Goal: Task Accomplishment & Management: Use online tool/utility

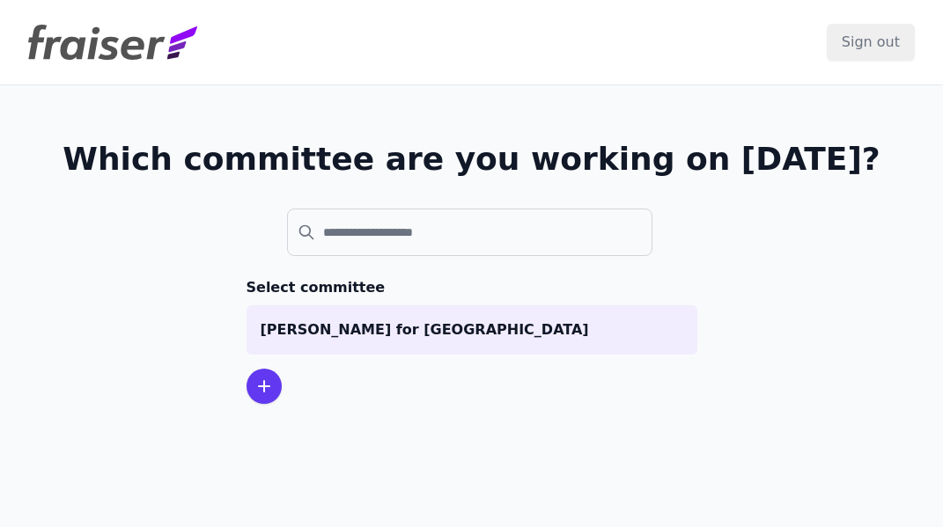
click at [254, 383] on icon at bounding box center [264, 386] width 21 height 21
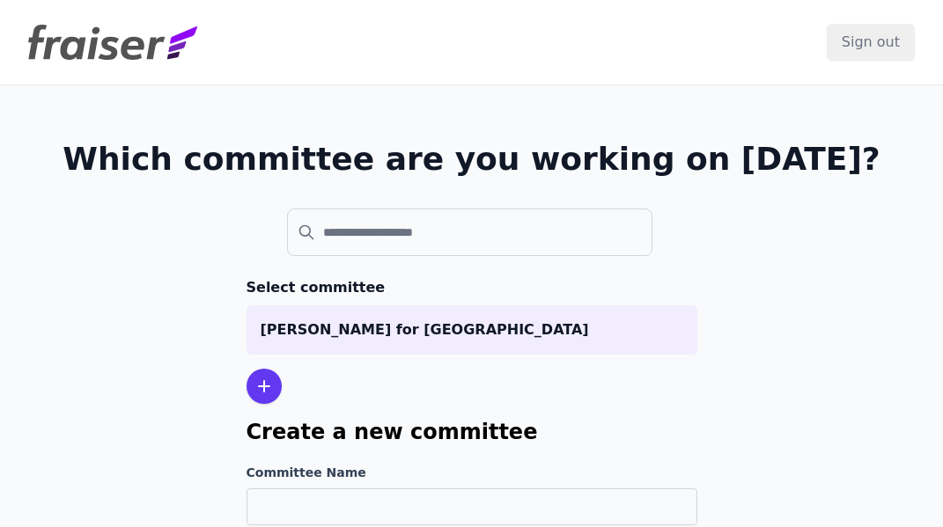
scroll to position [106, 0]
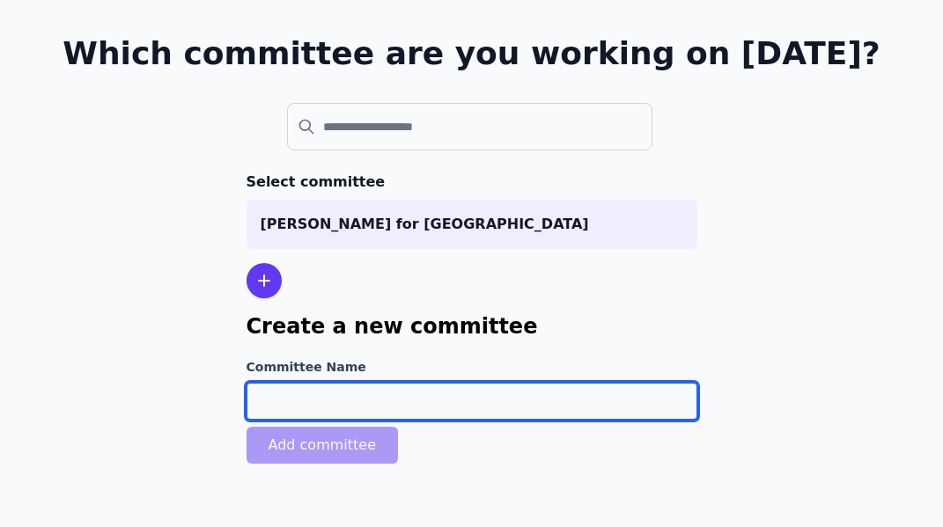
click at [274, 386] on input "Committee Name" at bounding box center [472, 401] width 451 height 37
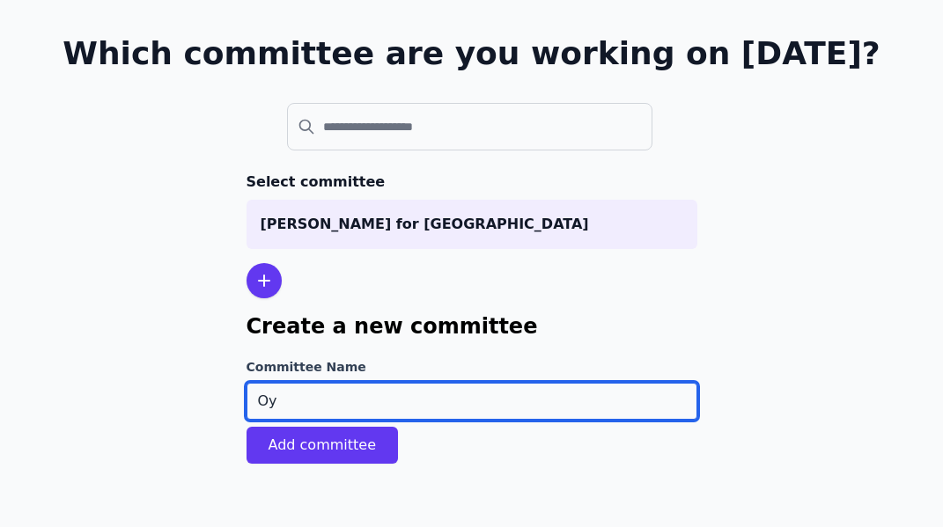
type input "O"
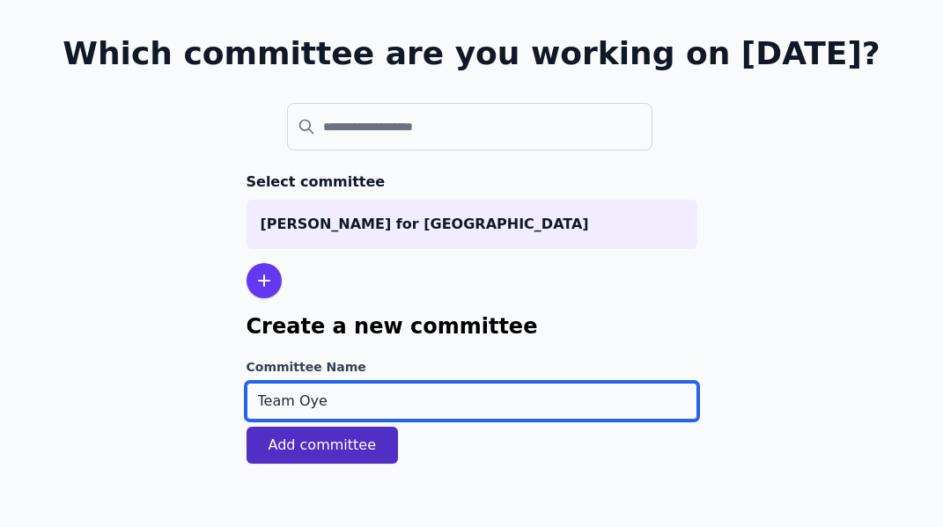
type input "Team Oye"
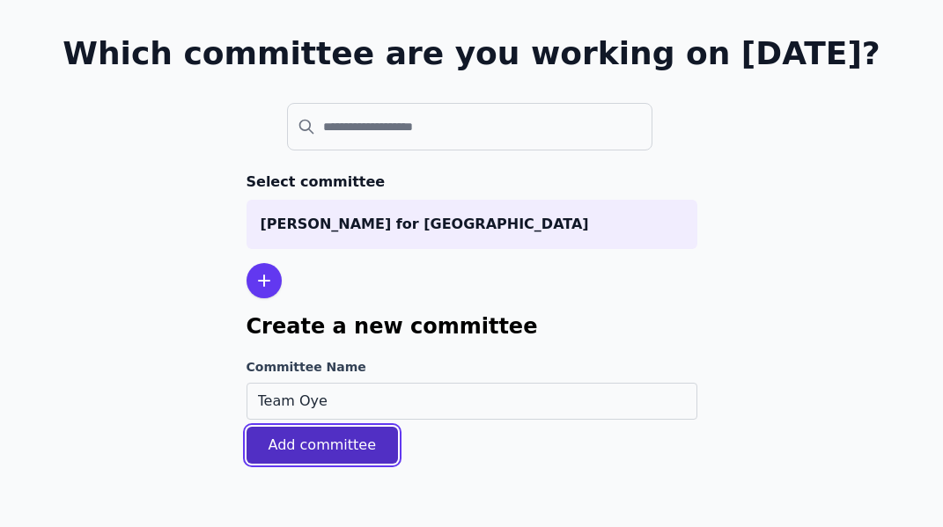
click at [282, 454] on button "Add committee" at bounding box center [323, 445] width 152 height 37
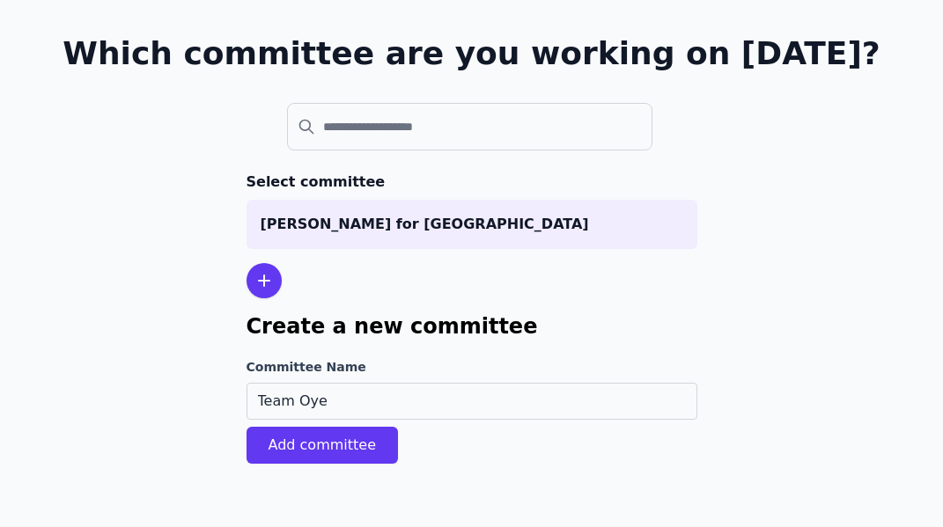
scroll to position [85, 0]
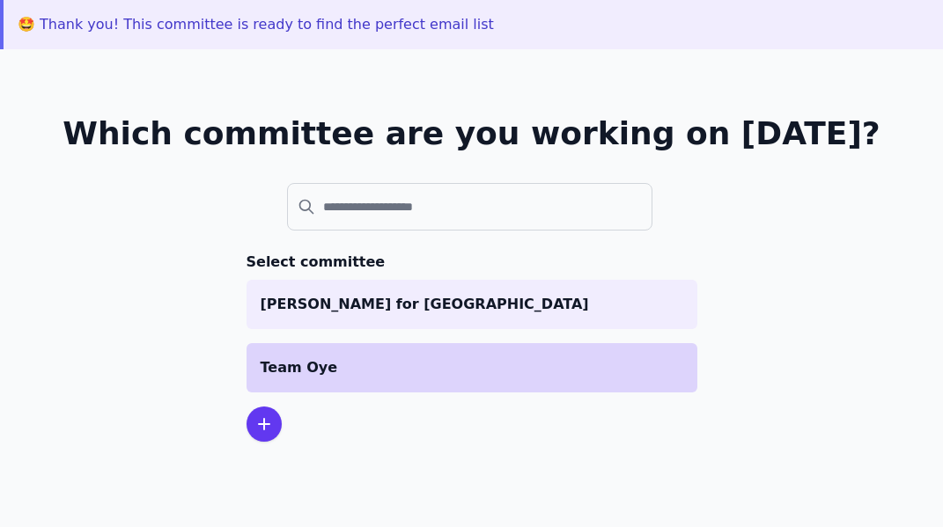
click at [314, 358] on p "Team Oye" at bounding box center [472, 368] width 423 height 21
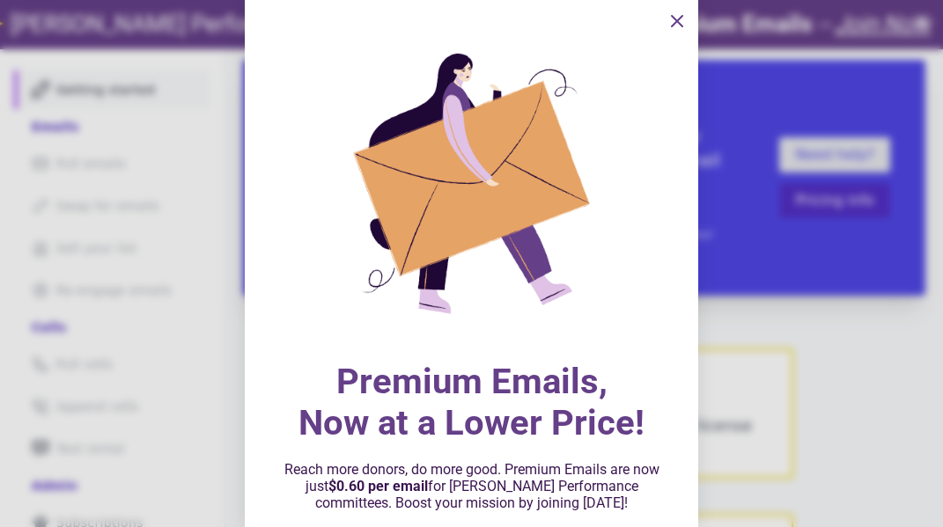
scroll to position [94, 0]
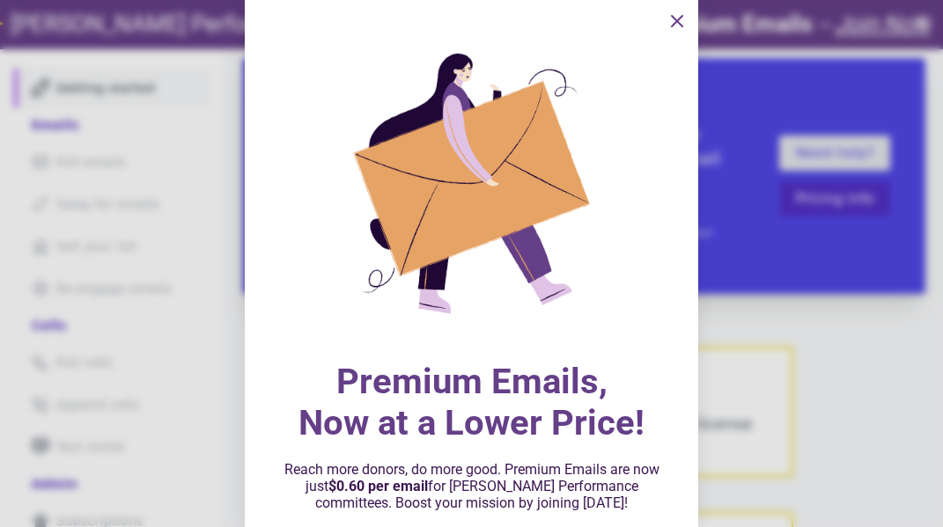
click at [674, 16] on icon "information" at bounding box center [677, 21] width 21 height 21
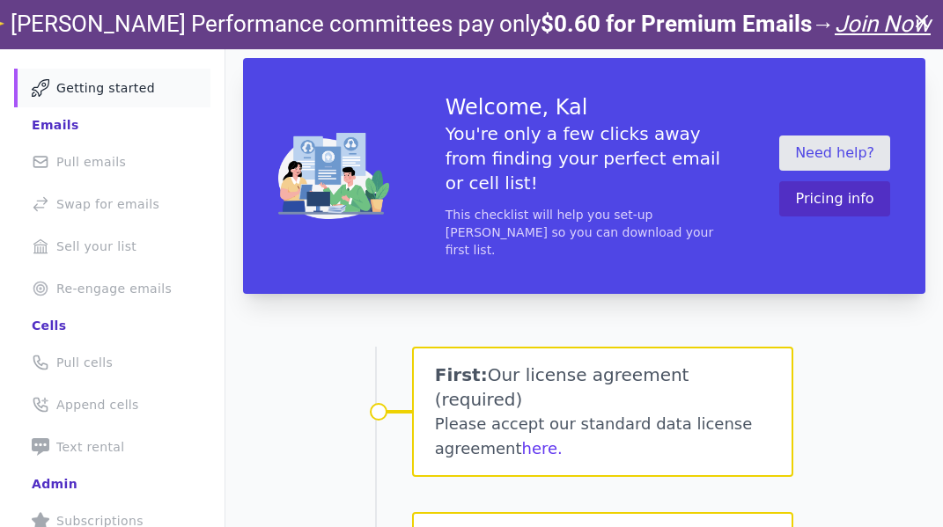
click at [915, 18] on icon at bounding box center [921, 21] width 21 height 21
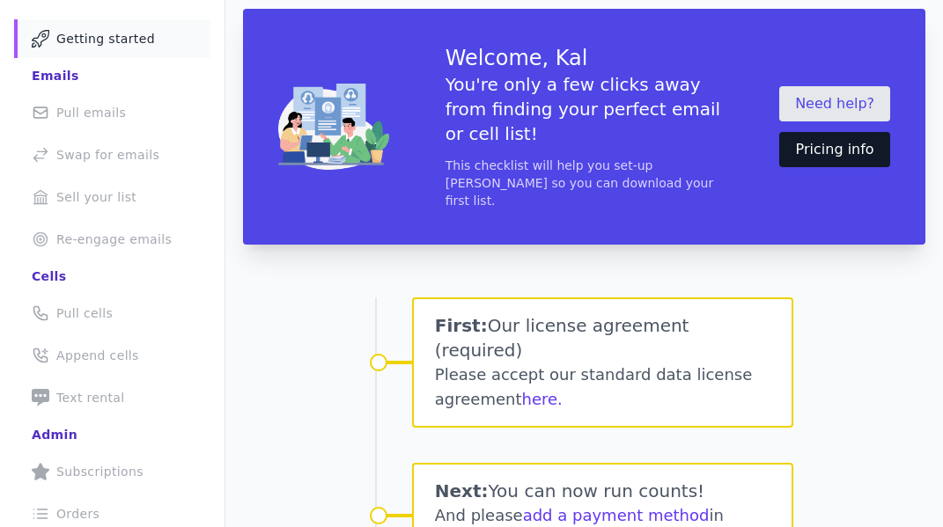
click at [839, 132] on button "Pricing info" at bounding box center [834, 149] width 111 height 35
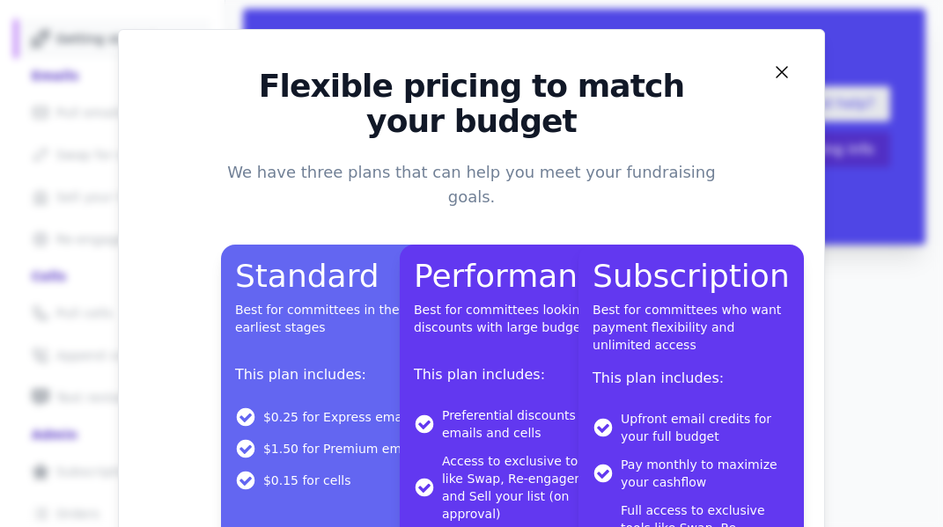
scroll to position [44, 0]
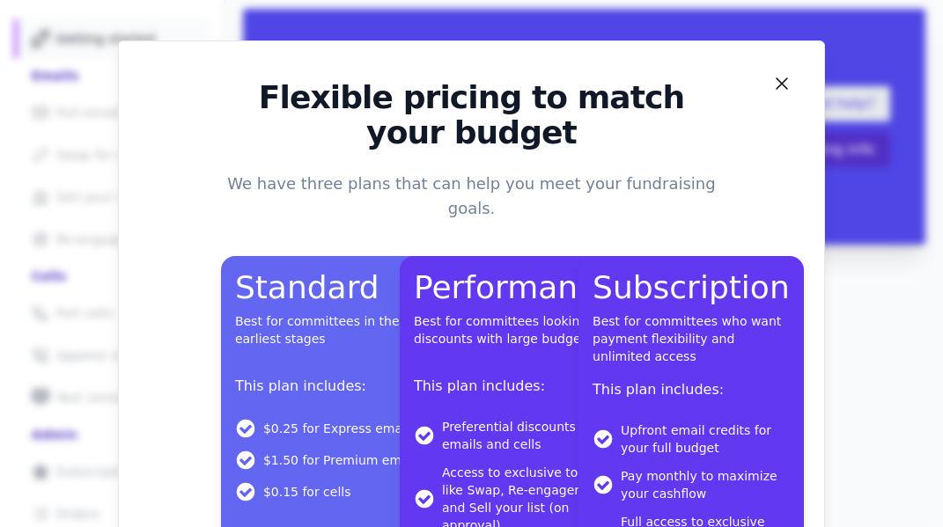
click at [793, 84] on div "Flexible pricing to match your budget We have three plans that can help you mee…" at bounding box center [471, 365] width 670 height 571
click at [784, 84] on icon "Close" at bounding box center [781, 83] width 21 height 21
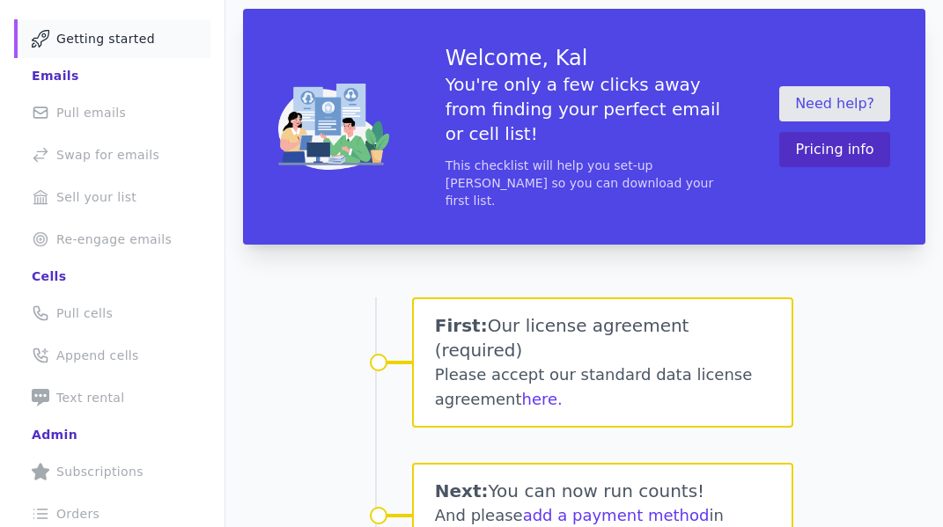
click at [86, 310] on li "Phone Icon Outline of a phone Pull cells" at bounding box center [112, 313] width 196 height 39
click at [79, 315] on li "Phone Icon Outline of a phone Pull cells" at bounding box center [112, 313] width 196 height 39
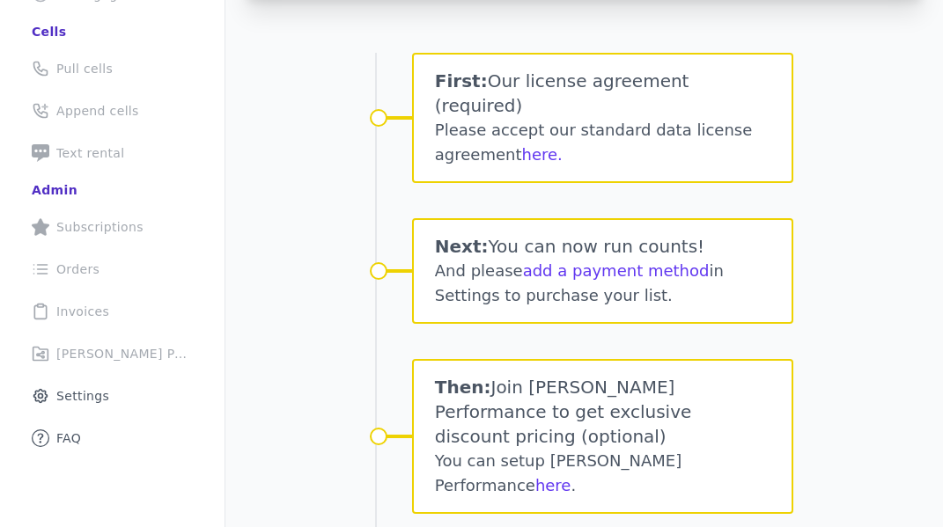
scroll to position [272, 0]
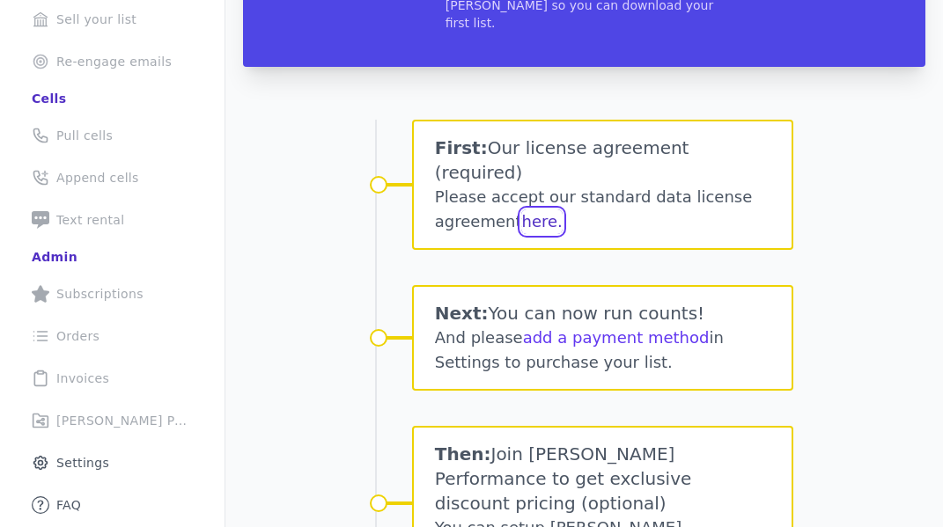
click at [528, 210] on button "here." at bounding box center [541, 222] width 41 height 25
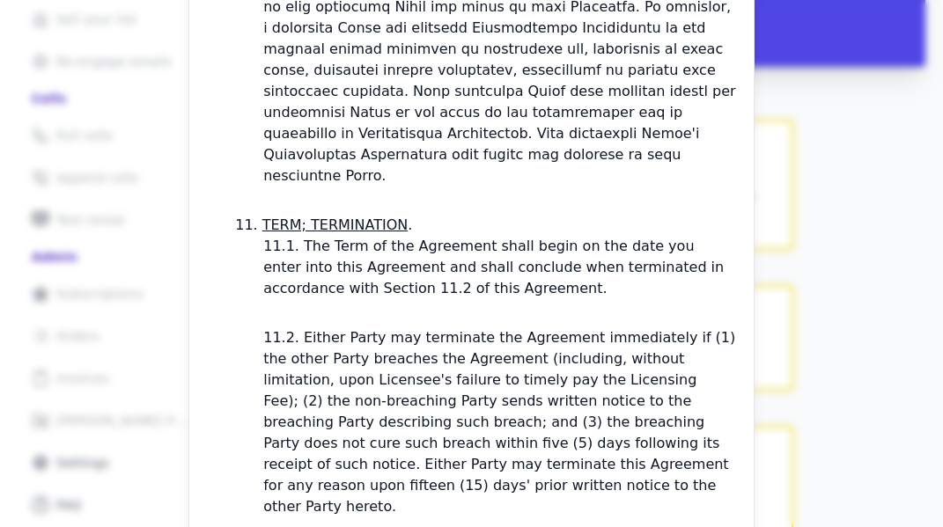
scroll to position [5767, 0]
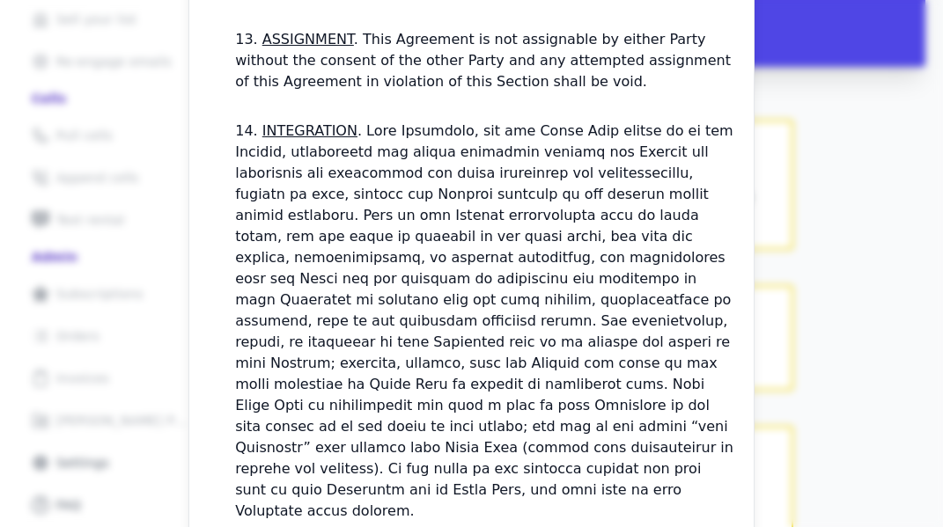
checkbox input "true"
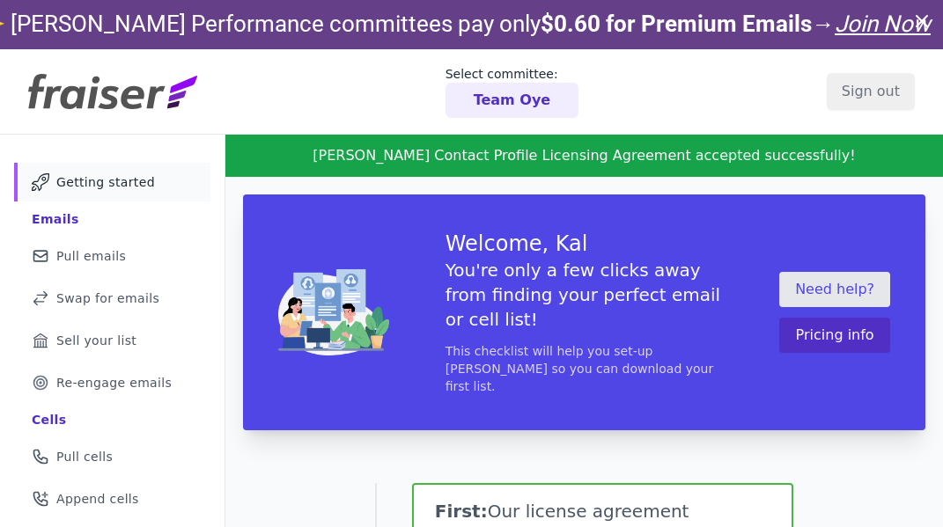
click at [926, 13] on icon at bounding box center [921, 21] width 21 height 21
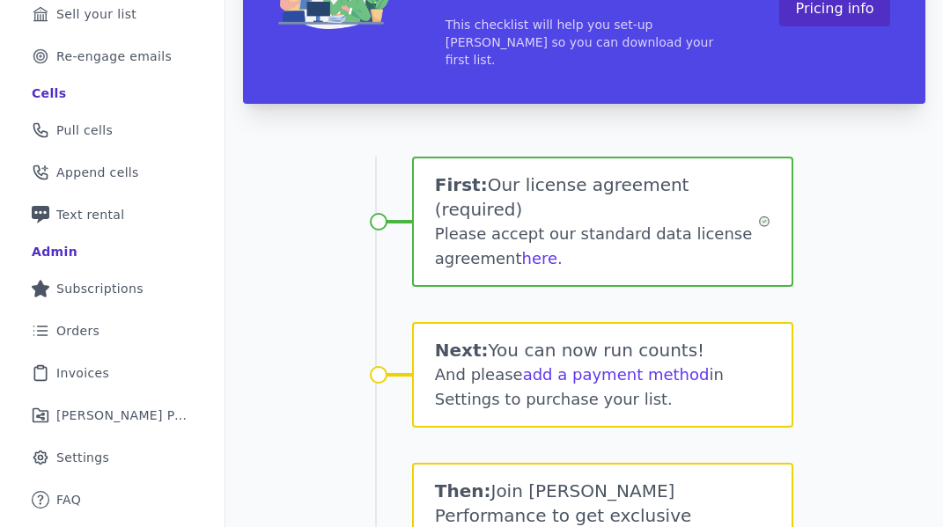
scroll to position [254, 0]
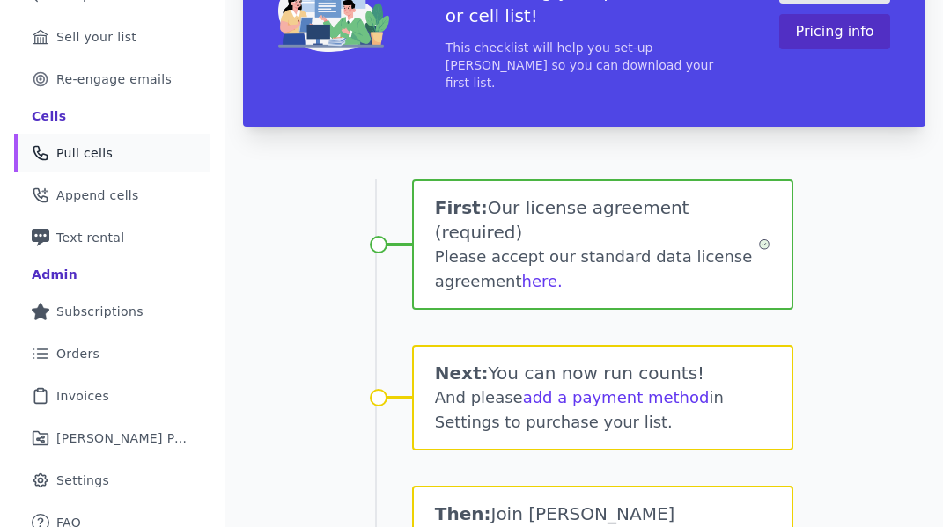
click at [113, 157] on link "Phone Icon Outline of a phone Pull cells" at bounding box center [112, 153] width 196 height 39
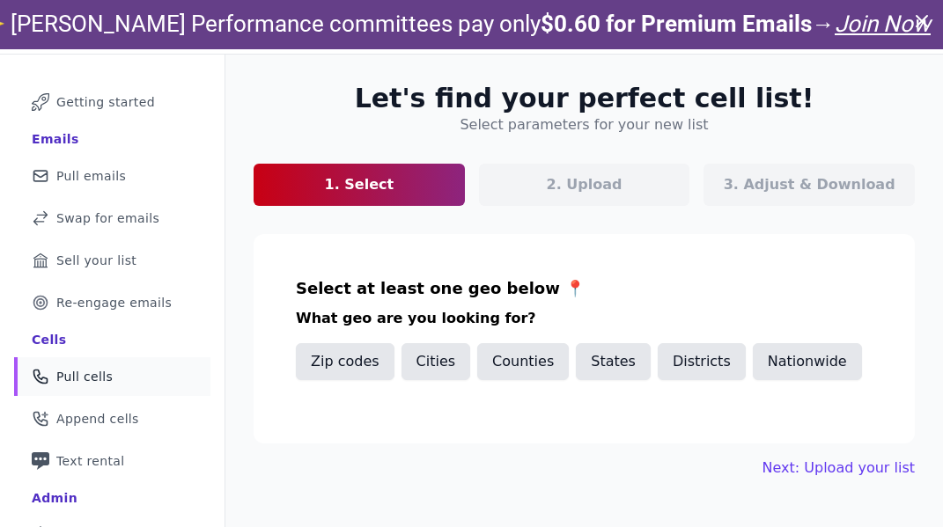
scroll to position [86, 0]
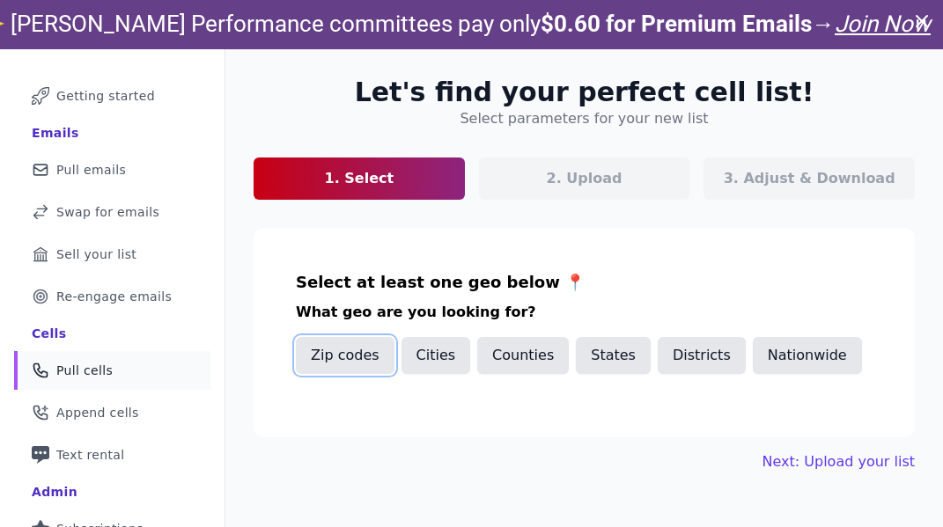
click at [346, 352] on button "Zip codes" at bounding box center [345, 355] width 99 height 37
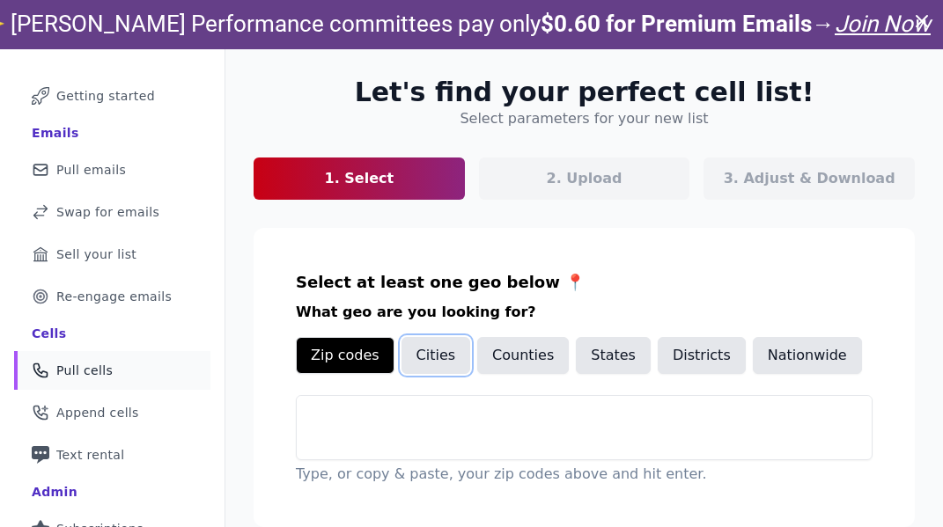
click at [434, 344] on button "Cities" at bounding box center [437, 355] width 70 height 37
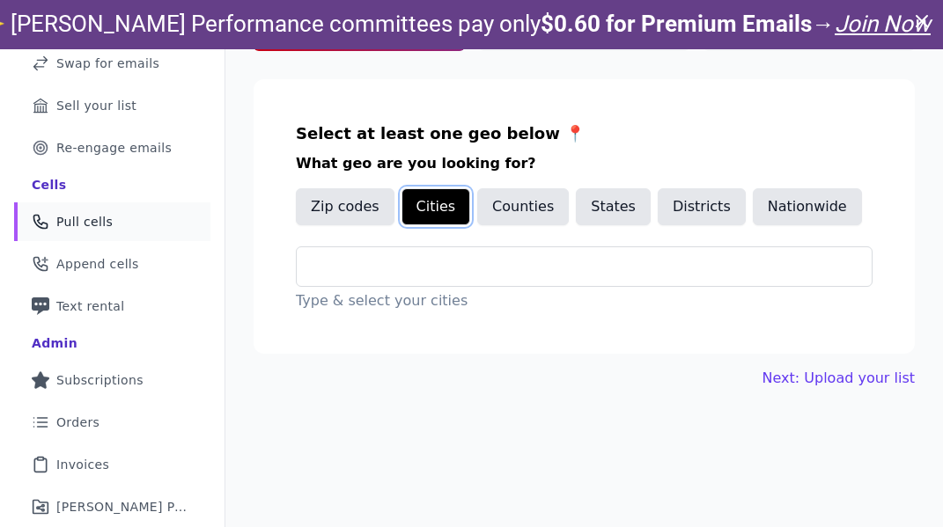
scroll to position [241, 0]
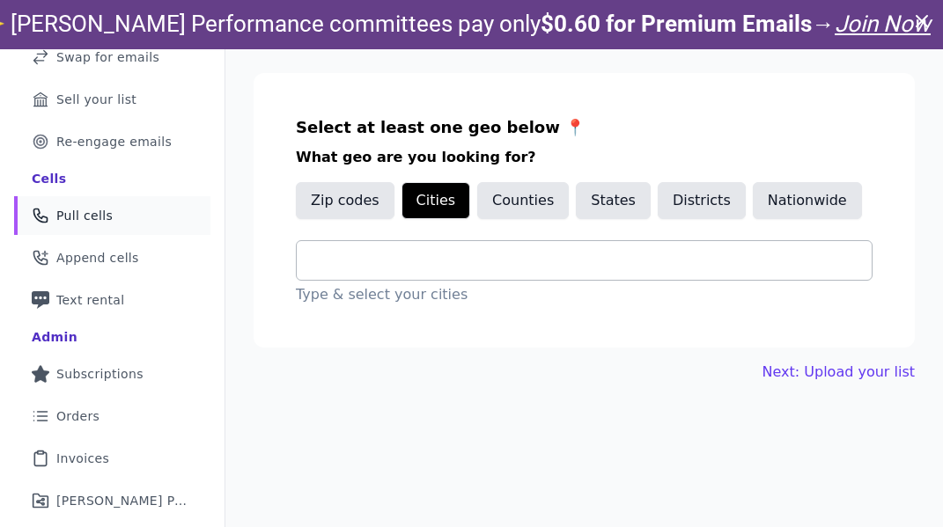
click at [370, 271] on div at bounding box center [591, 260] width 561 height 39
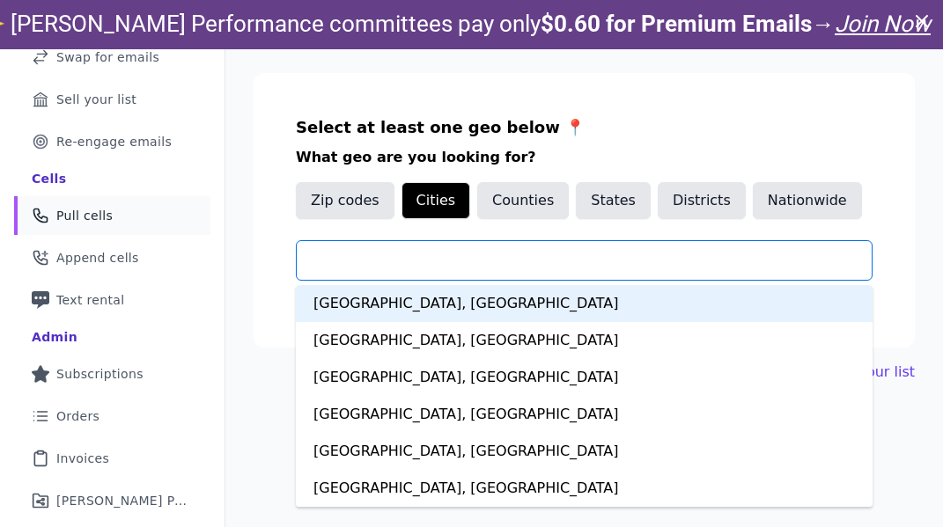
click at [370, 270] on input "text" at bounding box center [591, 260] width 561 height 21
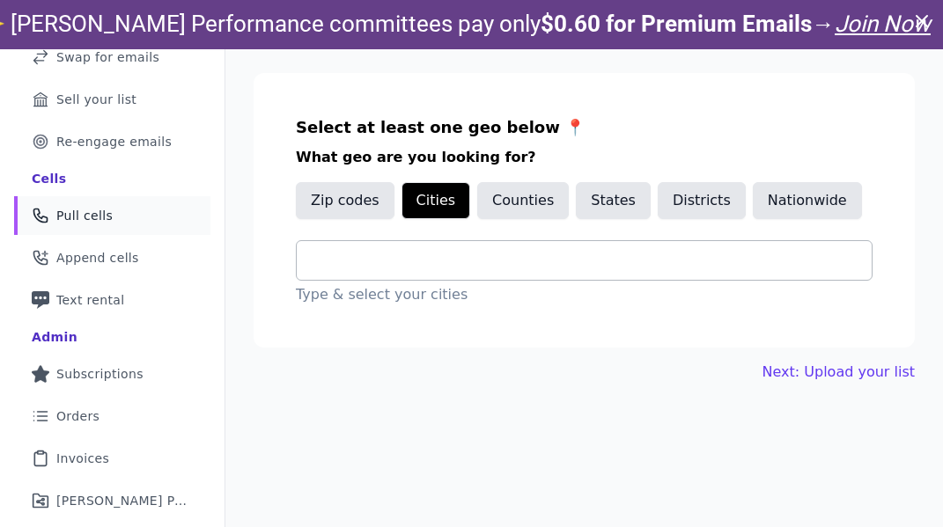
click at [365, 247] on div at bounding box center [591, 260] width 561 height 39
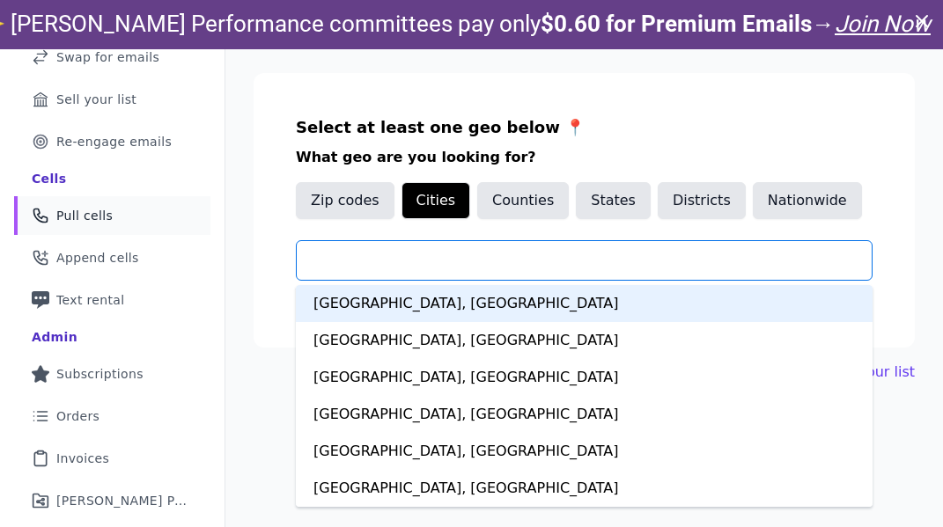
click at [357, 255] on input "text" at bounding box center [591, 260] width 561 height 21
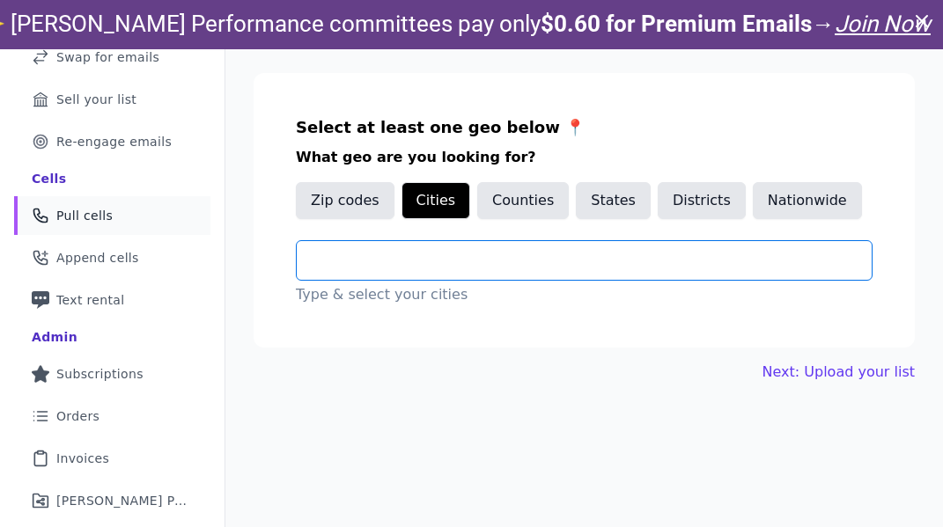
click at [357, 256] on input "text" at bounding box center [591, 260] width 561 height 21
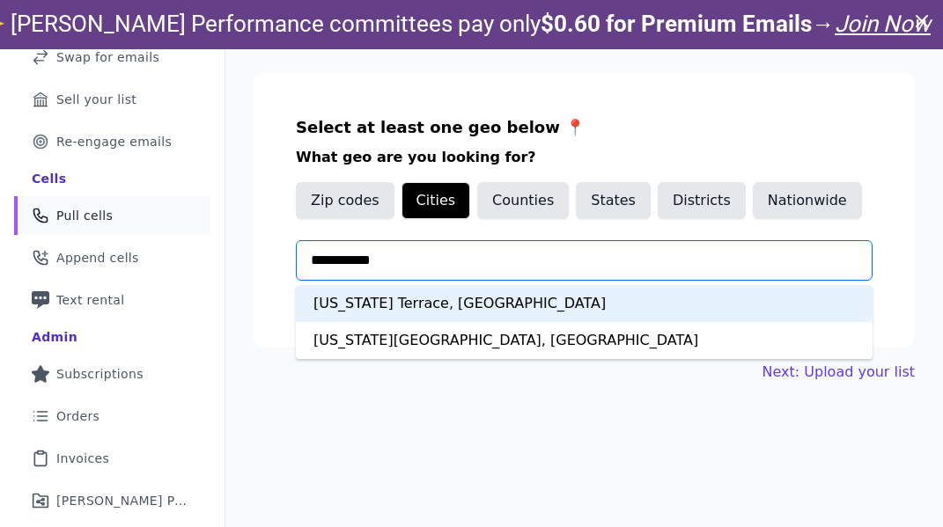
type input "**********"
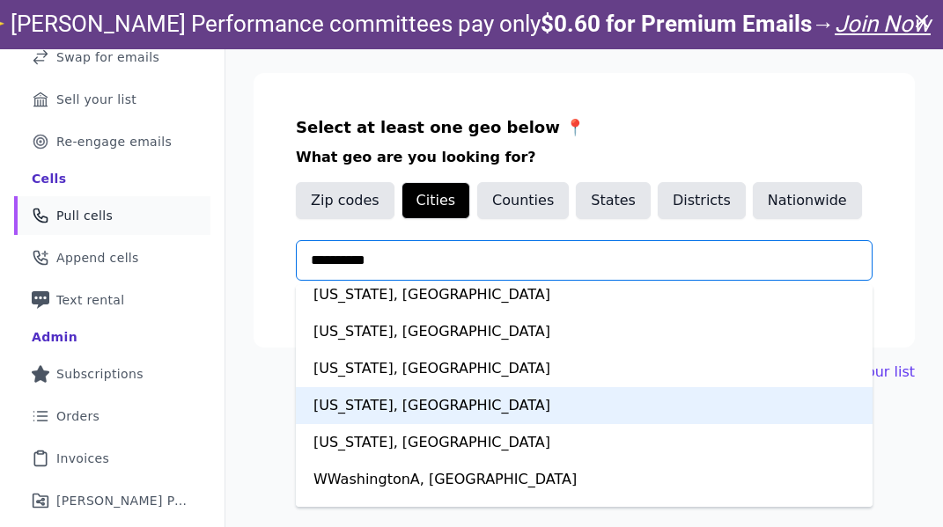
scroll to position [259, 0]
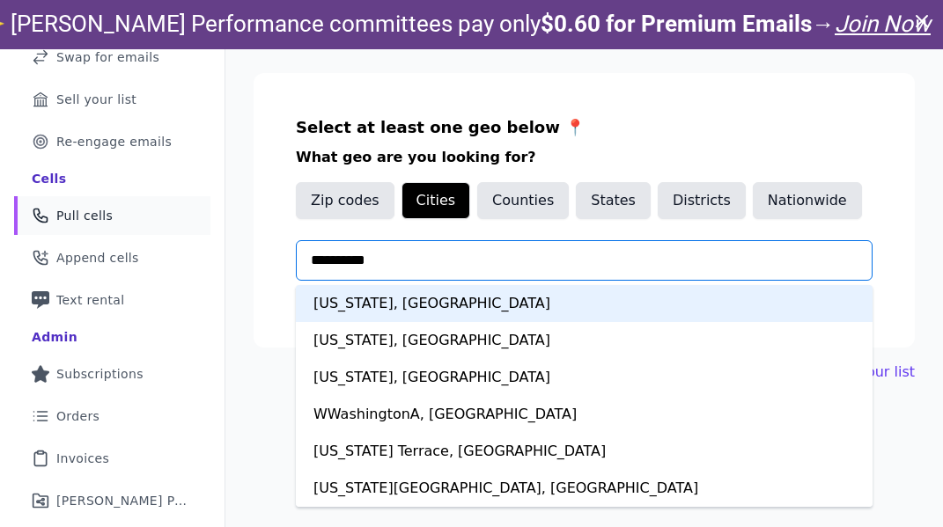
drag, startPoint x: 422, startPoint y: 260, endPoint x: 285, endPoint y: 258, distance: 136.5
click at [286, 258] on section "**********" at bounding box center [584, 210] width 661 height 275
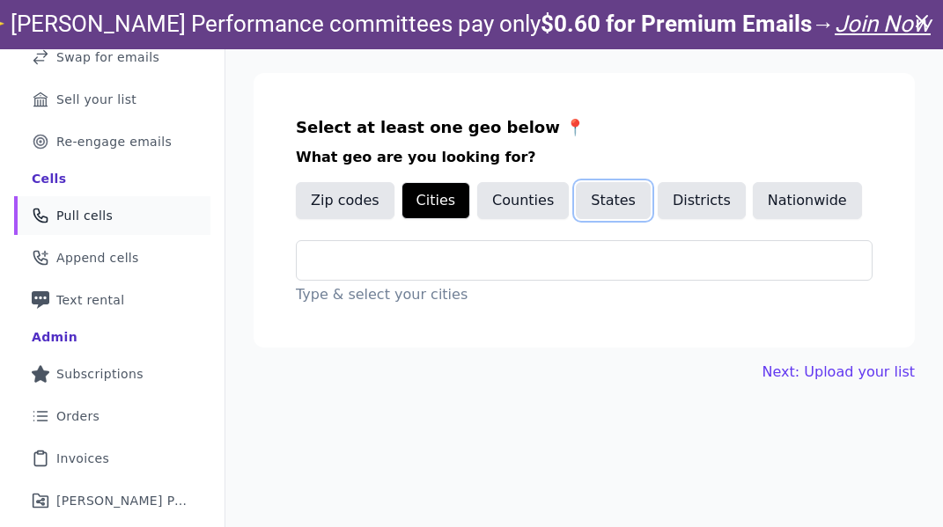
click at [588, 195] on button "States" at bounding box center [613, 200] width 75 height 37
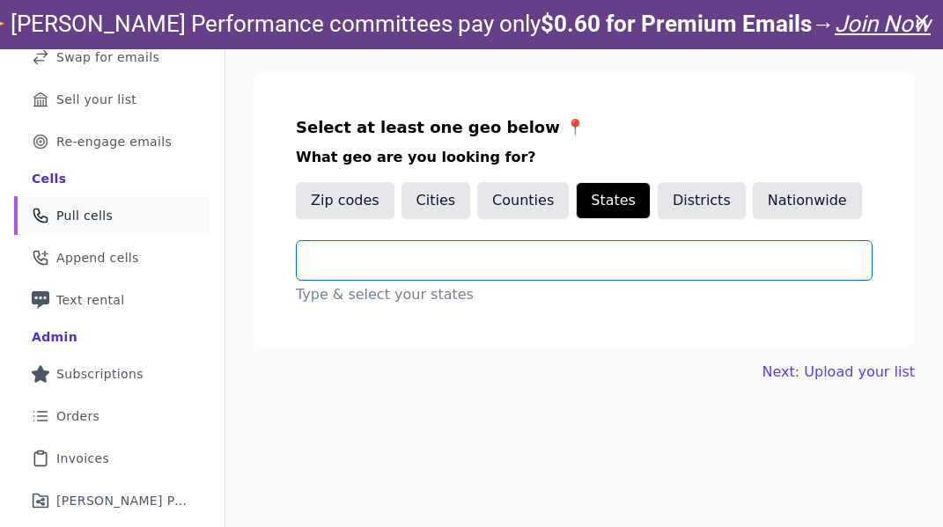
click at [377, 256] on input "text" at bounding box center [591, 260] width 561 height 21
type input "*"
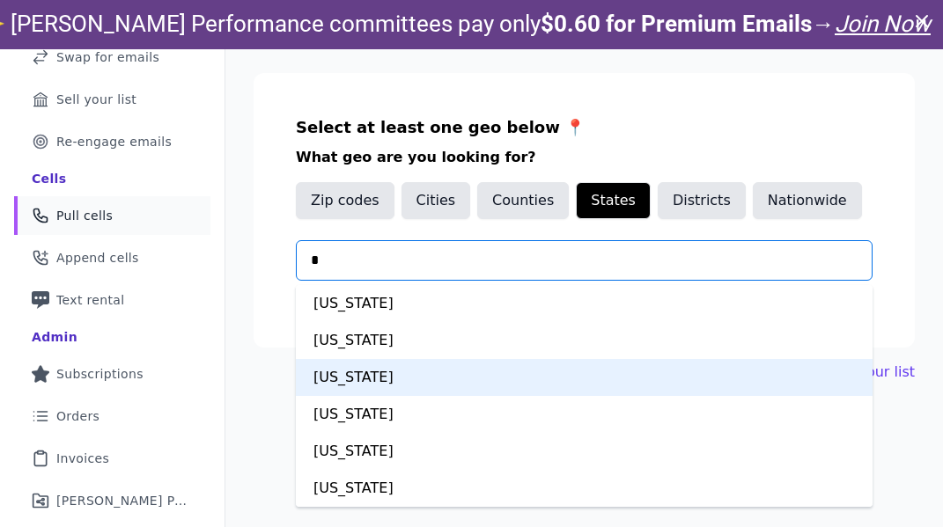
click at [394, 380] on div "[US_STATE]" at bounding box center [584, 377] width 577 height 37
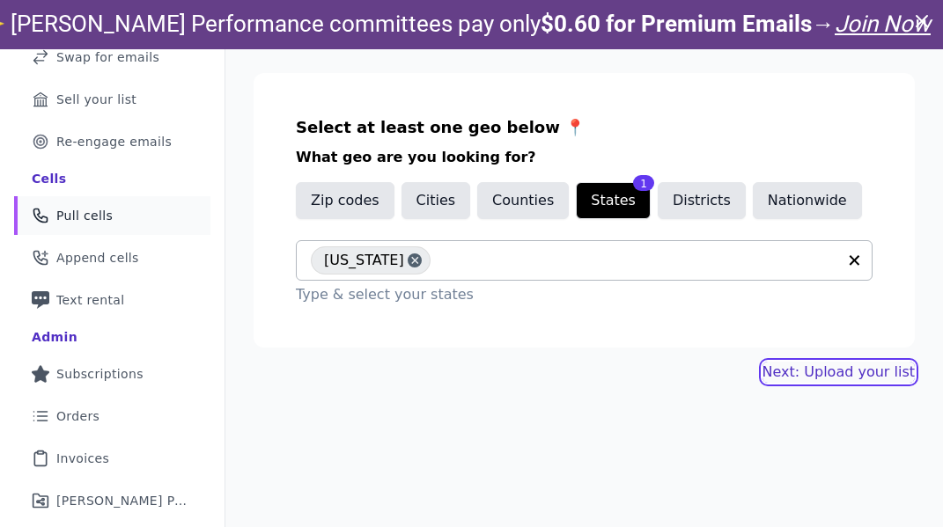
click at [790, 369] on link "Next: Upload your list" at bounding box center [839, 372] width 152 height 21
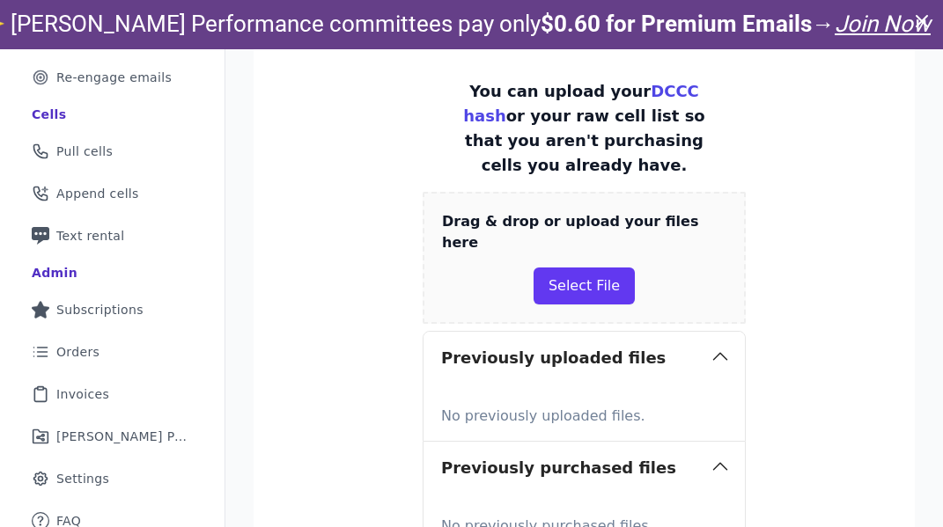
scroll to position [335, 0]
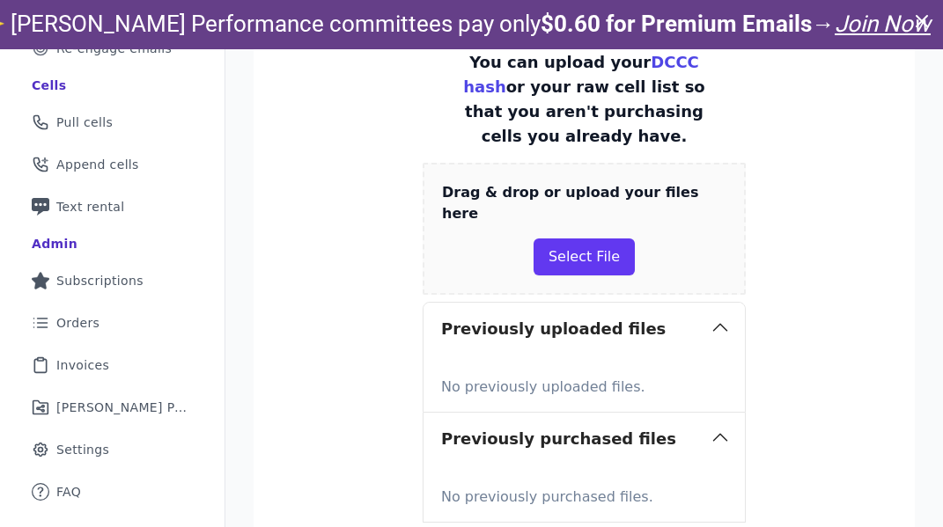
click at [921, 20] on icon at bounding box center [922, 21] width 11 height 11
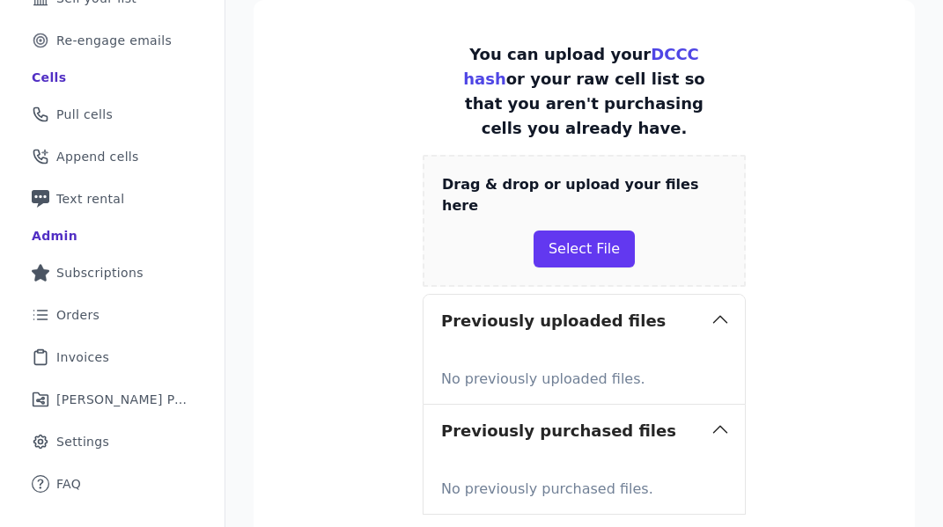
scroll to position [294, 0]
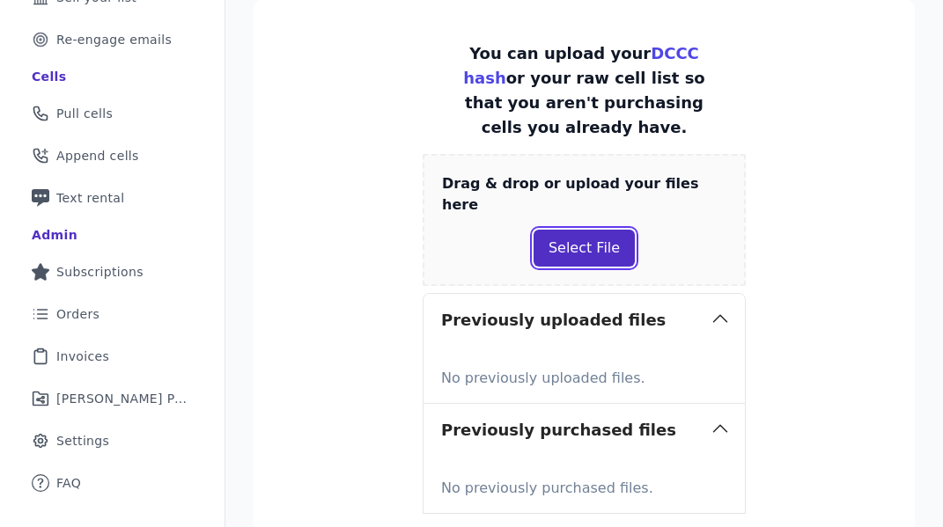
click at [552, 230] on button "Select File" at bounding box center [584, 248] width 101 height 37
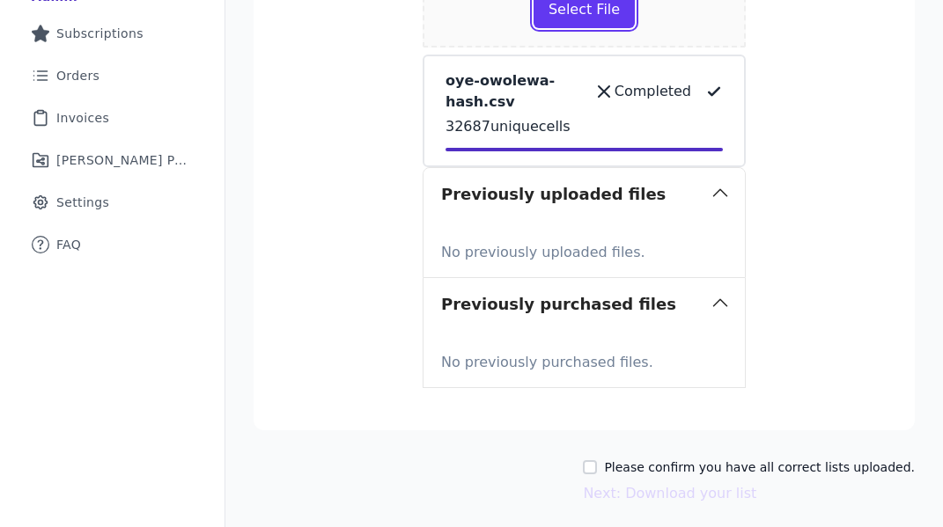
scroll to position [577, 0]
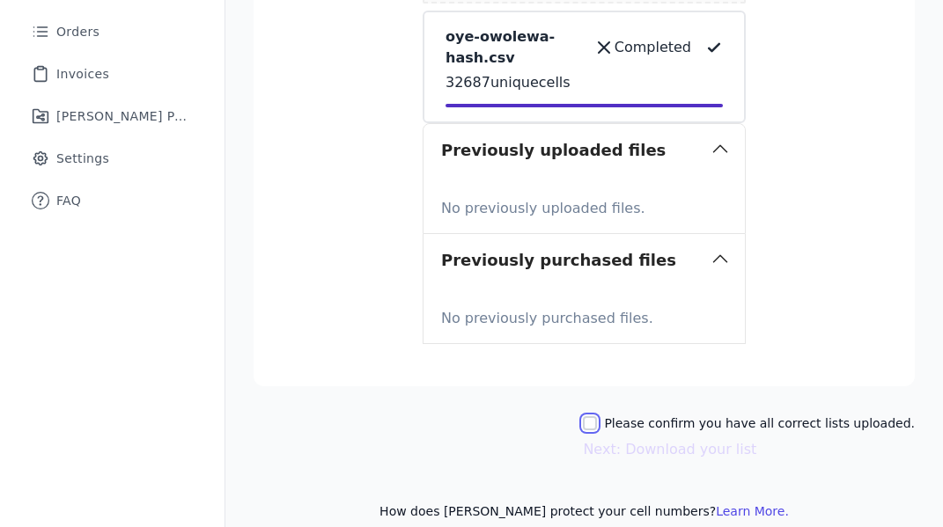
click at [597, 417] on input "Please confirm you have all correct lists uploaded." at bounding box center [590, 424] width 14 height 14
checkbox input "true"
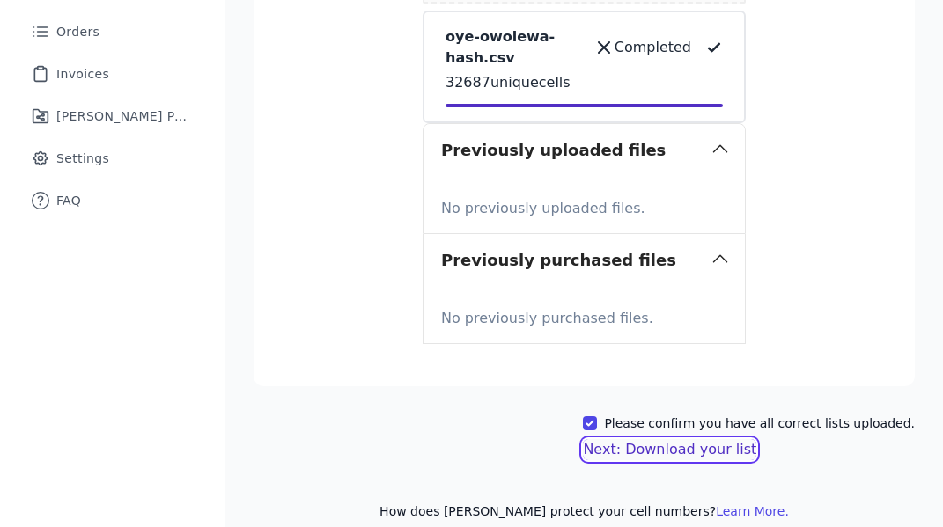
click at [719, 439] on button "Next: Download your list" at bounding box center [669, 449] width 173 height 21
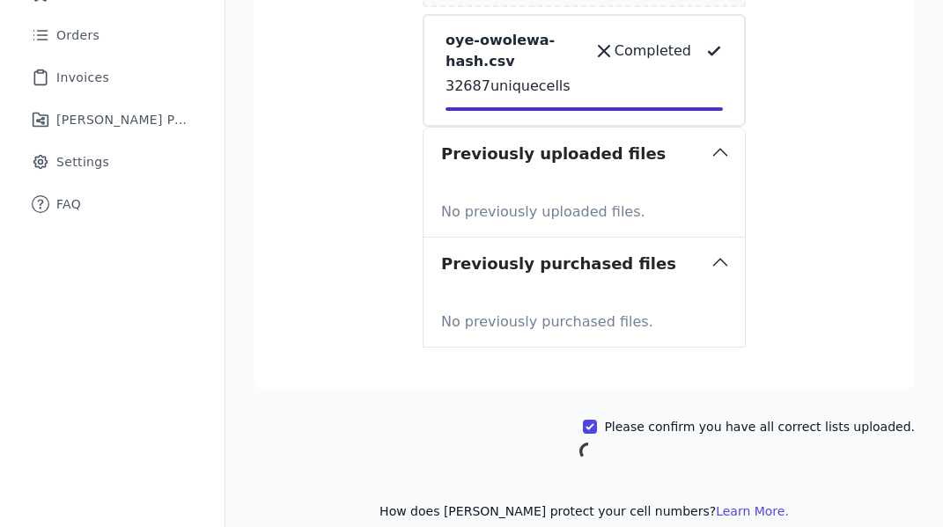
scroll to position [269, 0]
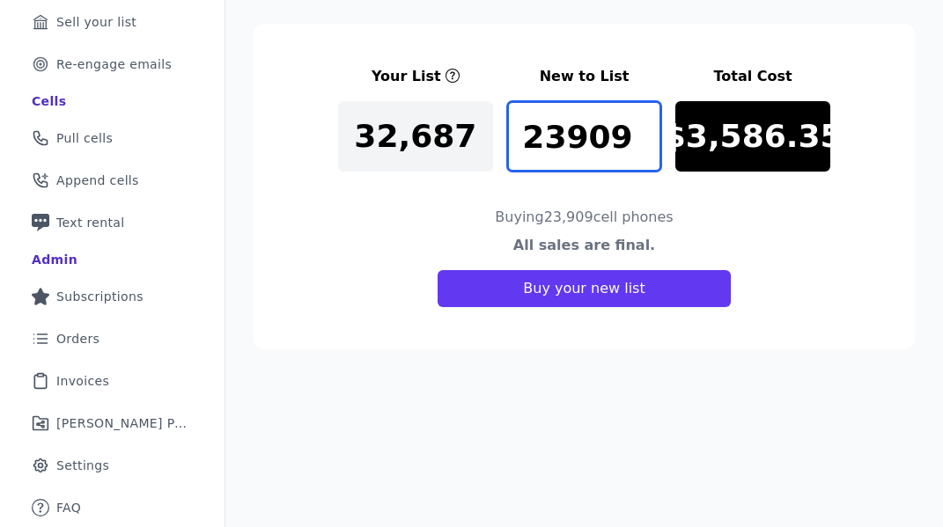
click at [604, 160] on input "23909" at bounding box center [584, 136] width 155 height 70
click at [641, 122] on input "23909" at bounding box center [584, 136] width 155 height 70
click at [616, 134] on input "23909" at bounding box center [584, 136] width 155 height 70
click at [631, 134] on input "23909" at bounding box center [584, 136] width 155 height 70
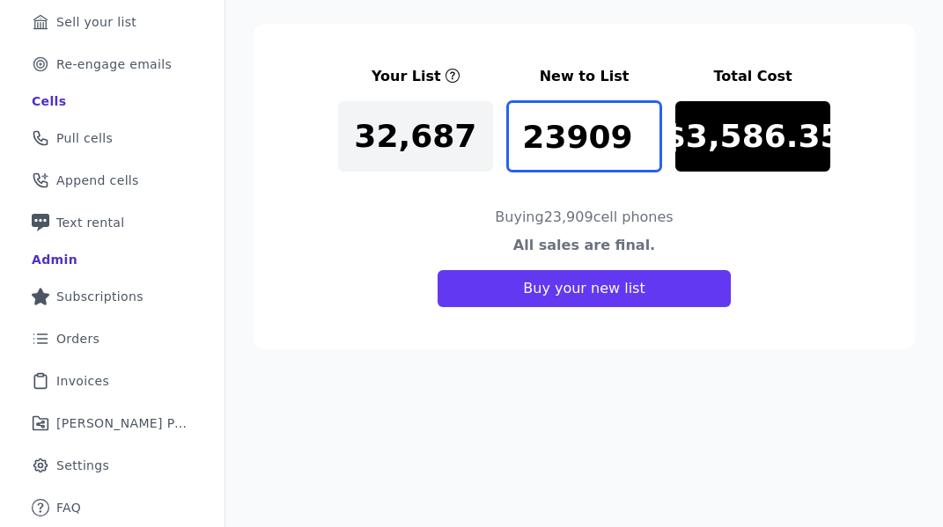
drag, startPoint x: 623, startPoint y: 135, endPoint x: 534, endPoint y: 136, distance: 89.0
click at [534, 136] on input "23909" at bounding box center [584, 136] width 155 height 70
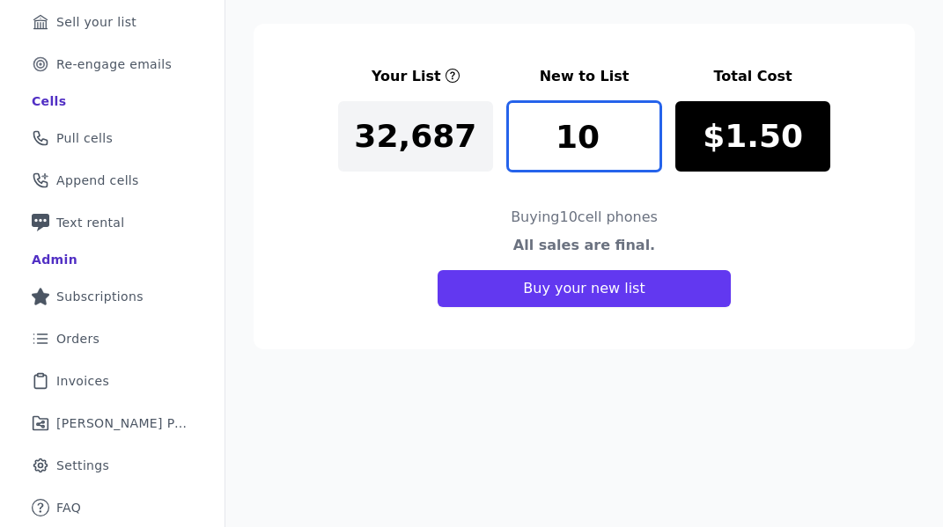
type input "1"
type input "8"
type input "6"
type input "7"
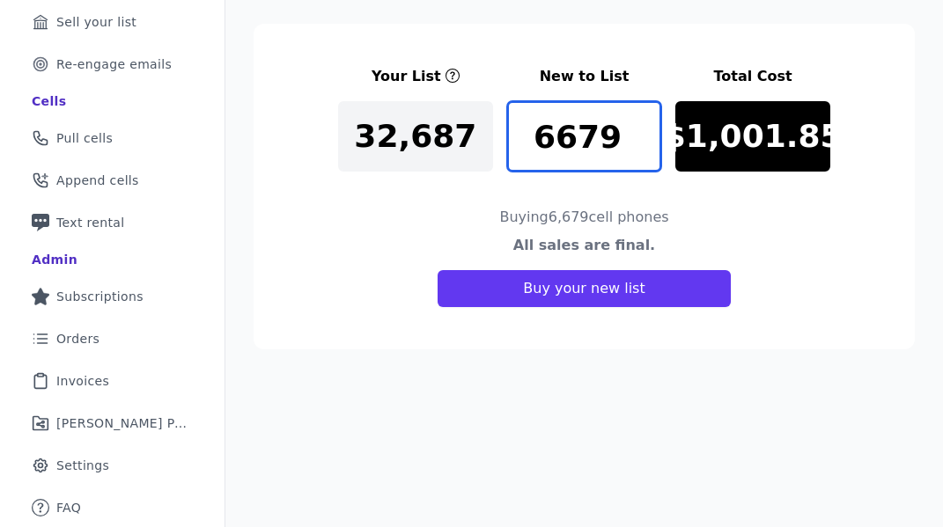
click at [645, 147] on input "6679" at bounding box center [584, 136] width 155 height 70
click at [645, 147] on input "6678" at bounding box center [584, 136] width 155 height 70
click at [645, 147] on input "6677" at bounding box center [584, 136] width 155 height 70
click at [645, 147] on input "6676" at bounding box center [584, 136] width 155 height 70
click at [645, 147] on input "6675" at bounding box center [584, 136] width 155 height 70
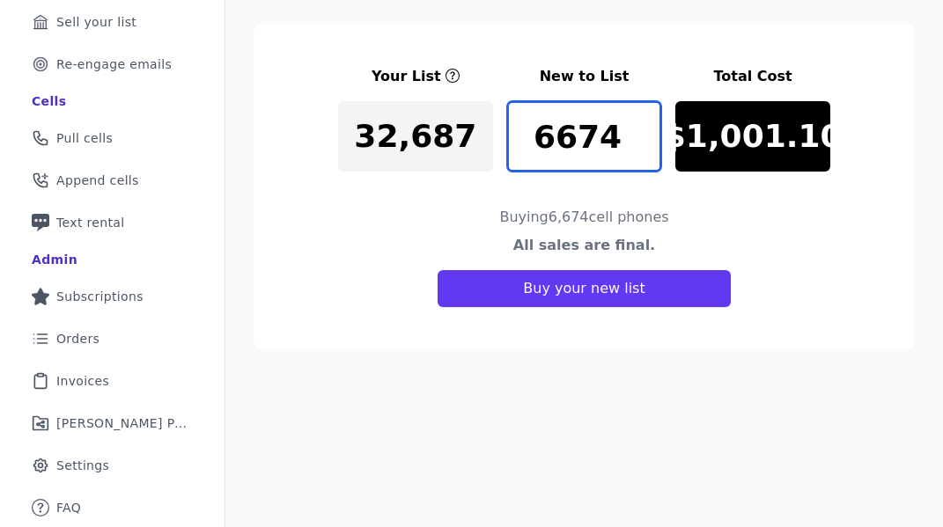
click at [645, 147] on input "6674" at bounding box center [584, 136] width 155 height 70
click at [645, 147] on input "6673" at bounding box center [584, 136] width 155 height 70
click at [645, 147] on input "6672" at bounding box center [584, 136] width 155 height 70
click at [645, 147] on input "6671" at bounding box center [584, 136] width 155 height 70
click at [645, 147] on input "6670" at bounding box center [584, 136] width 155 height 70
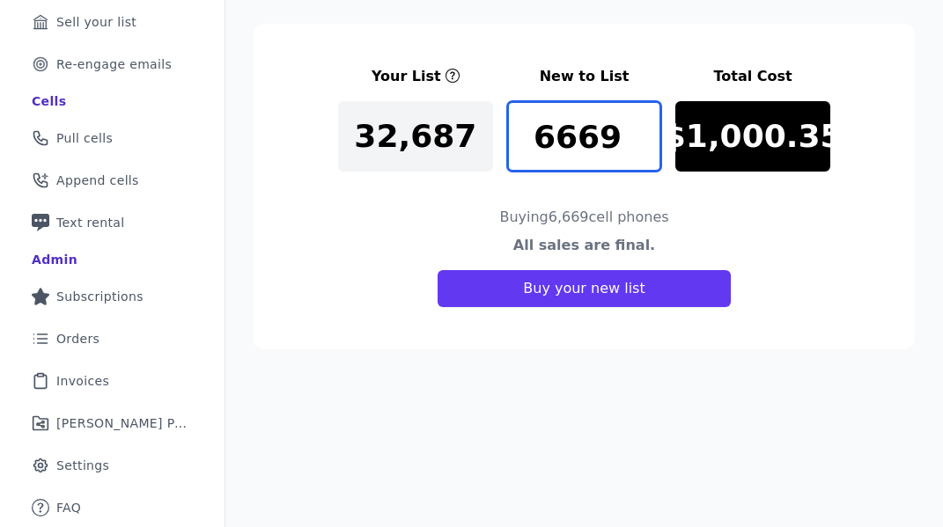
click at [645, 147] on input "6669" at bounding box center [584, 136] width 155 height 70
click at [645, 147] on input "6668" at bounding box center [584, 136] width 155 height 70
click at [645, 147] on input "6667" at bounding box center [584, 136] width 155 height 70
click at [645, 148] on input "6666" at bounding box center [584, 136] width 155 height 70
drag, startPoint x: 625, startPoint y: 137, endPoint x: 564, endPoint y: 137, distance: 60.8
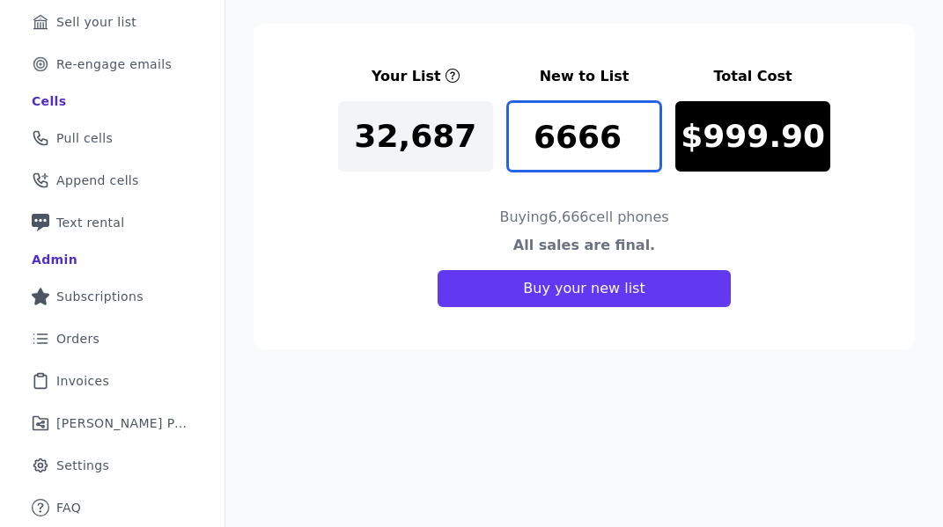
click at [564, 137] on input "6666" at bounding box center [584, 136] width 155 height 70
type input "6000"
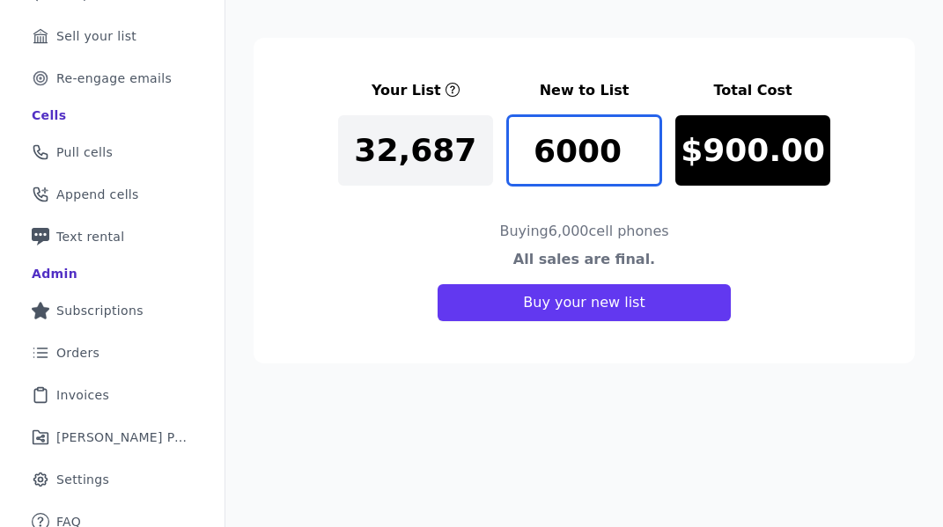
scroll to position [253, 0]
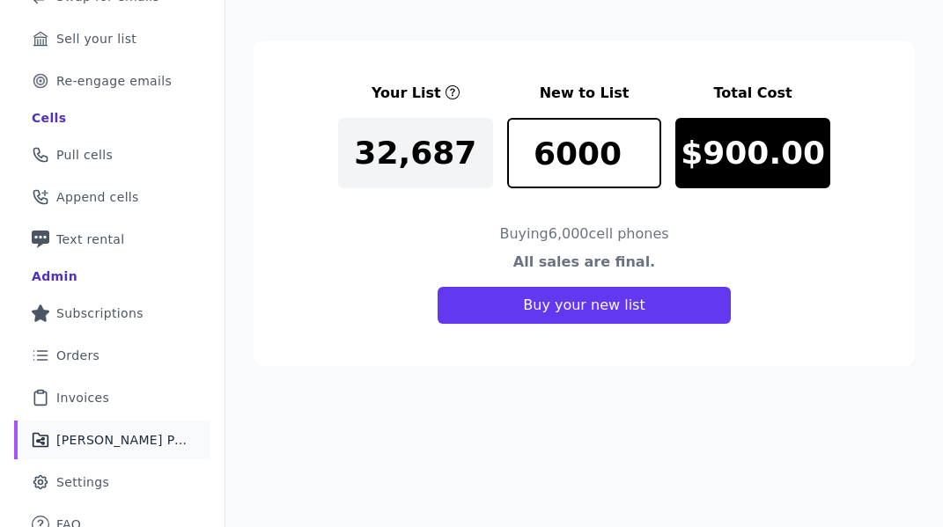
click at [137, 430] on link "Share Icon Outline of a share Fraiser Performance" at bounding box center [112, 440] width 196 height 39
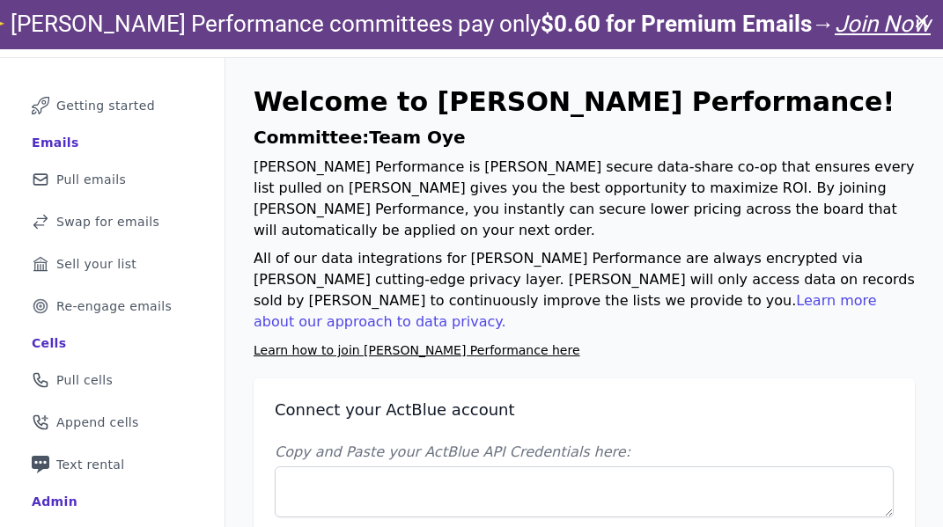
scroll to position [84, 0]
